Goal: Information Seeking & Learning: Check status

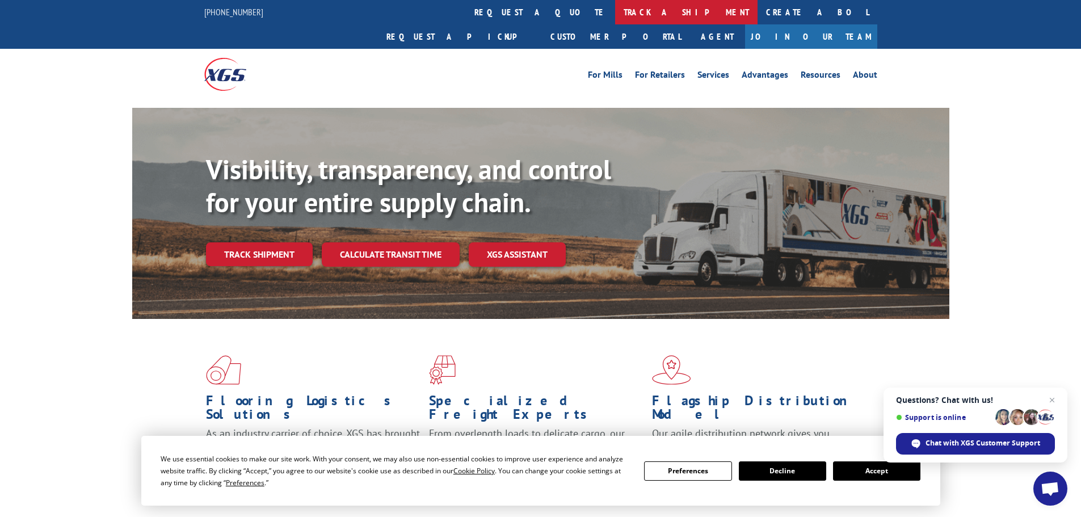
click at [615, 9] on link "track a shipment" at bounding box center [686, 12] width 142 height 24
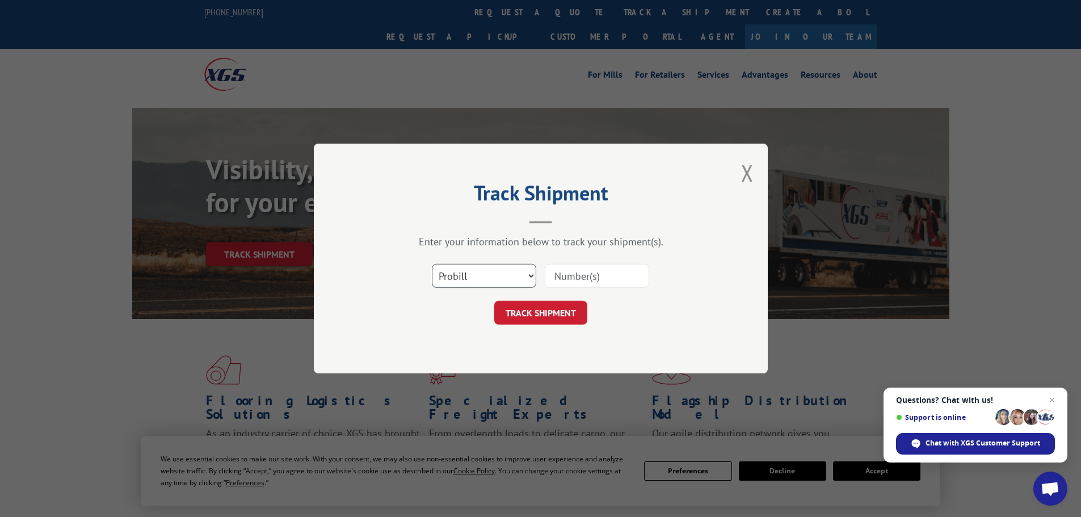
click at [453, 274] on select "Select category... Probill BOL PO" at bounding box center [484, 276] width 104 height 24
click at [453, 277] on select "Select category... Probill BOL PO" at bounding box center [484, 276] width 104 height 24
select select "bol"
click at [432, 264] on select "Select category... Probill BOL PO" at bounding box center [484, 276] width 104 height 24
click at [564, 277] on input at bounding box center [597, 276] width 104 height 24
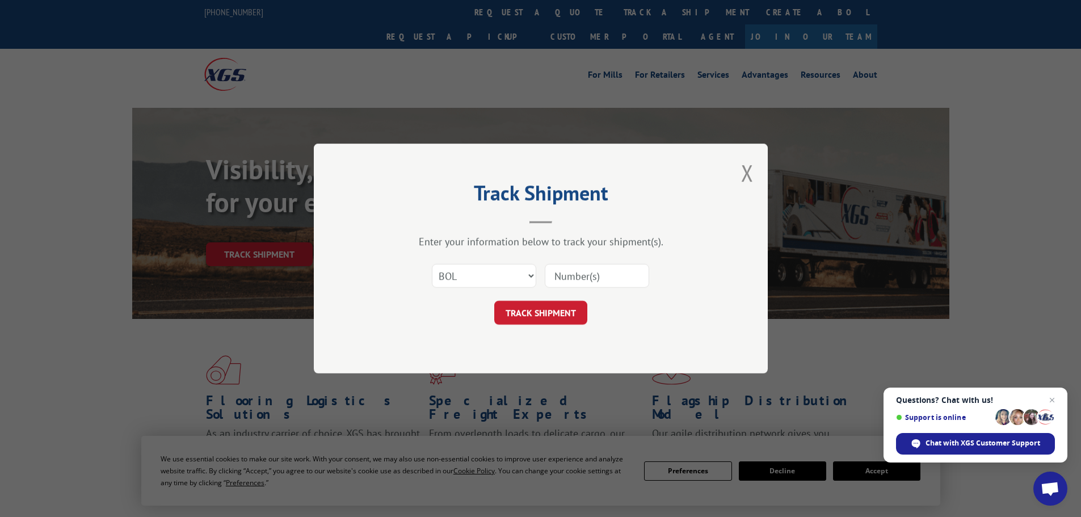
paste input "5569273"
click at [557, 274] on input "5569273" at bounding box center [597, 276] width 104 height 24
type input "5569273"
click at [538, 311] on button "TRACK SHIPMENT" at bounding box center [540, 313] width 93 height 24
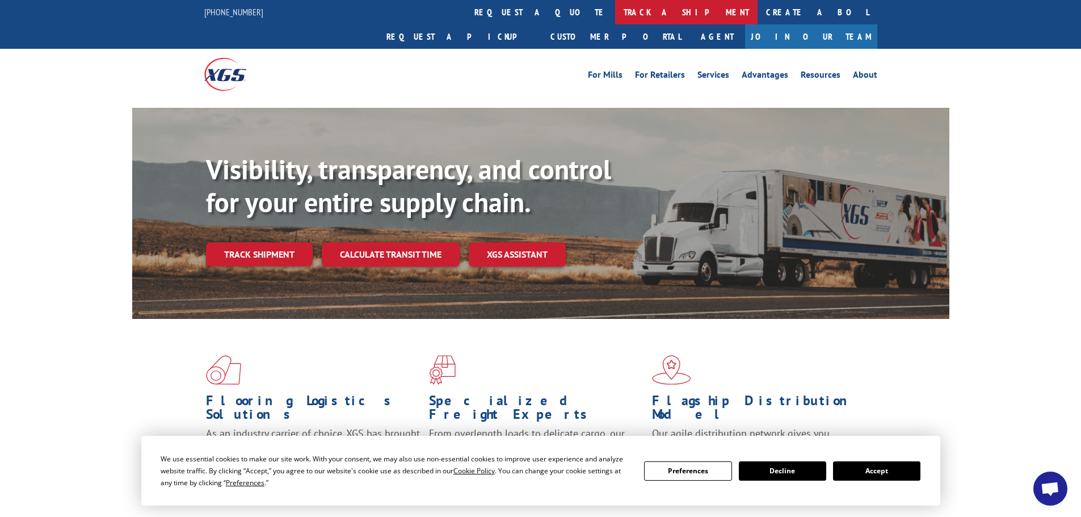
click at [615, 7] on link "track a shipment" at bounding box center [686, 12] width 142 height 24
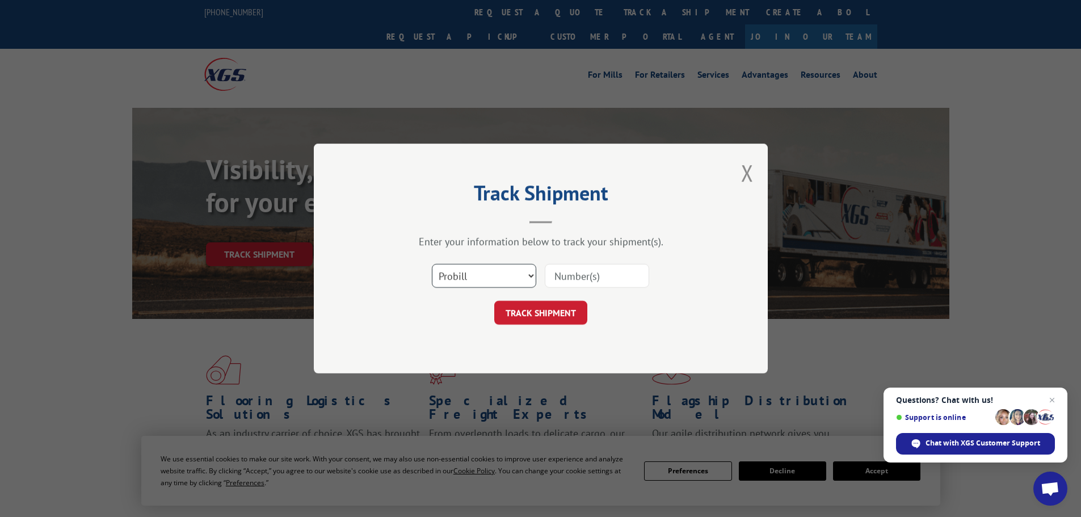
click at [473, 269] on select "Select category... Probill BOL PO" at bounding box center [484, 276] width 104 height 24
select select "bol"
click at [432, 264] on select "Select category... Probill BOL PO" at bounding box center [484, 276] width 104 height 24
click at [573, 268] on input at bounding box center [597, 276] width 104 height 24
paste input "5569273"
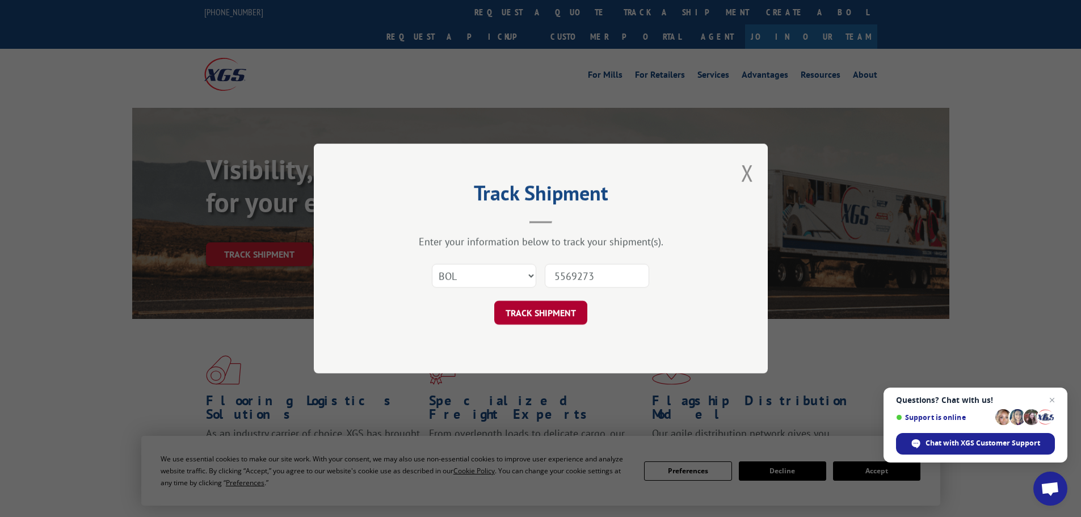
type input "5569273"
click at [540, 313] on button "TRACK SHIPMENT" at bounding box center [540, 313] width 93 height 24
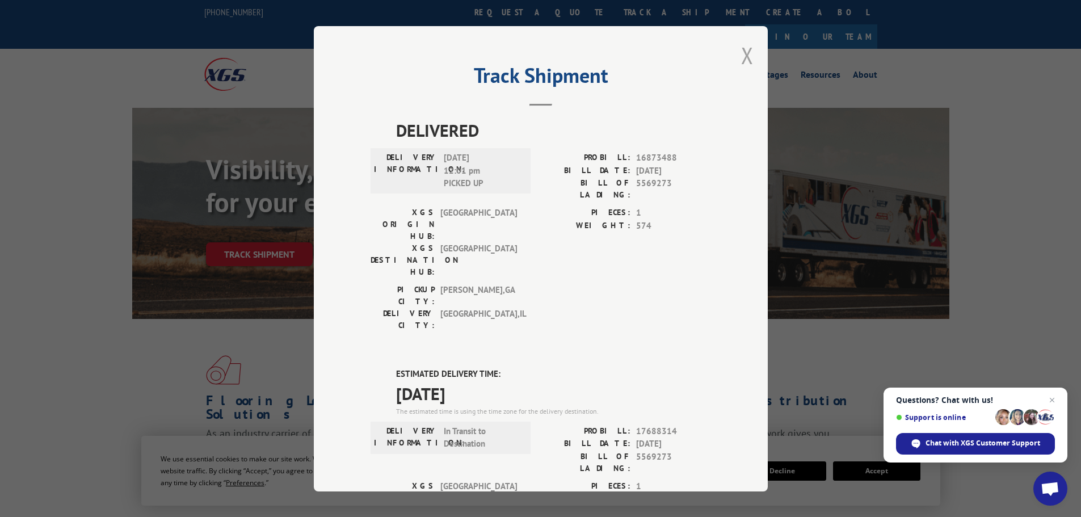
click at [743, 58] on button "Close modal" at bounding box center [747, 55] width 12 height 30
